Goal: Navigation & Orientation: Find specific page/section

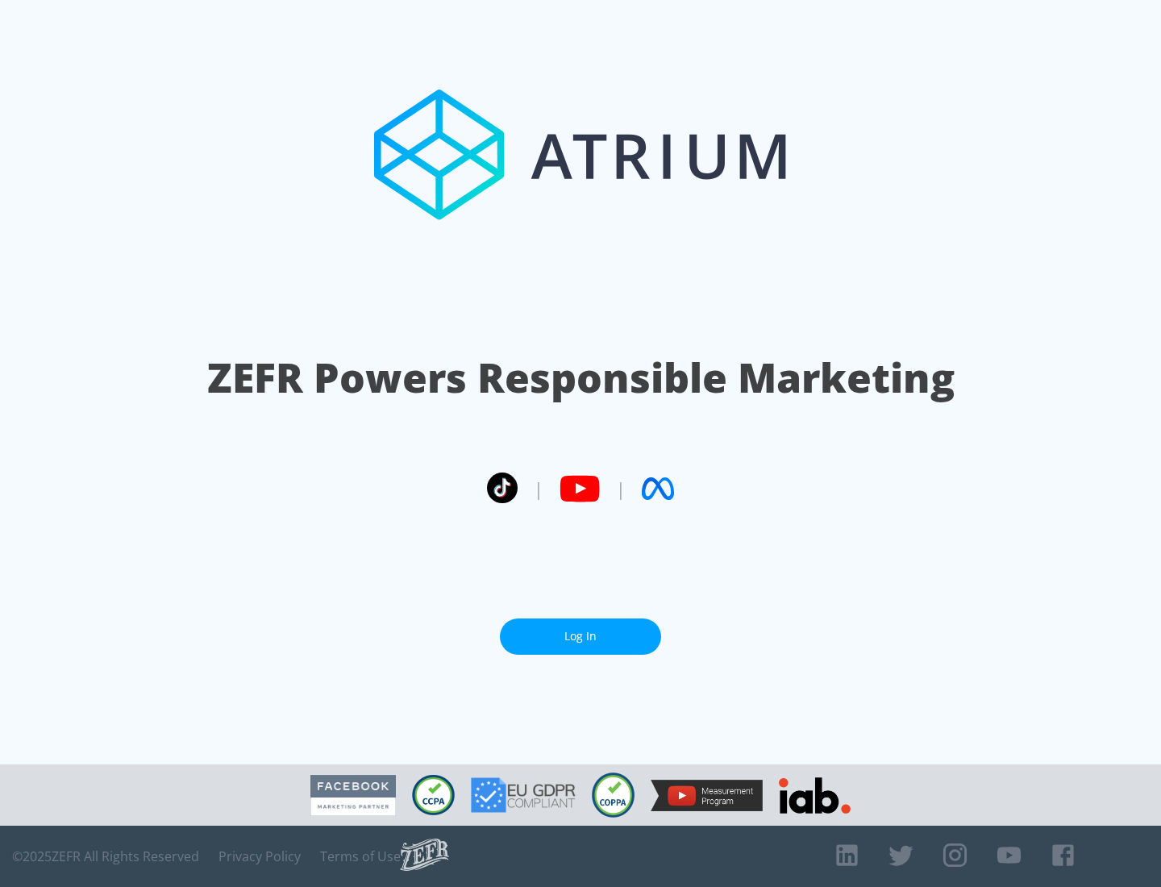
click at [580, 636] on link "Log In" at bounding box center [580, 636] width 161 height 36
